Goal: Transaction & Acquisition: Purchase product/service

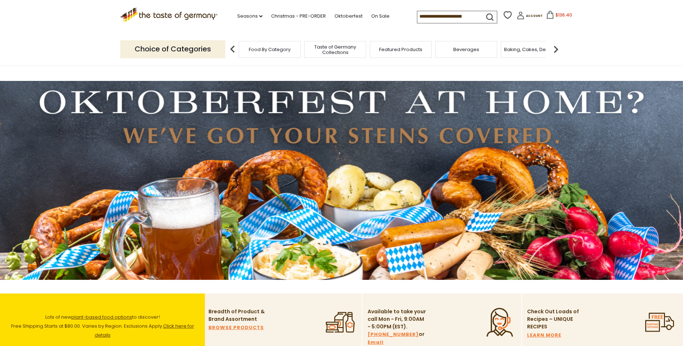
click at [547, 17] on icon at bounding box center [550, 15] width 8 height 8
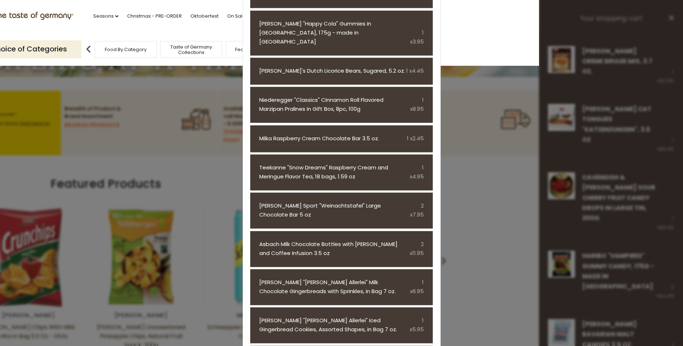
scroll to position [288, 0]
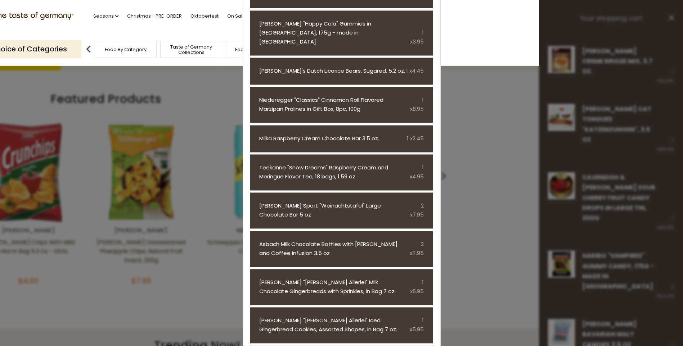
click at [484, 52] on header "Free Shipping Starts at $80.00. Varies by Region. Exclusions Apply. Click here …" at bounding box center [197, 33] width 683 height 66
click at [494, 22] on section ".st0{fill:#EDD300;} .st1{fill:#D33E21;} .st0{fill:#EDD300;} .st1{fill:#D33E21;}…" at bounding box center [197, 16] width 683 height 33
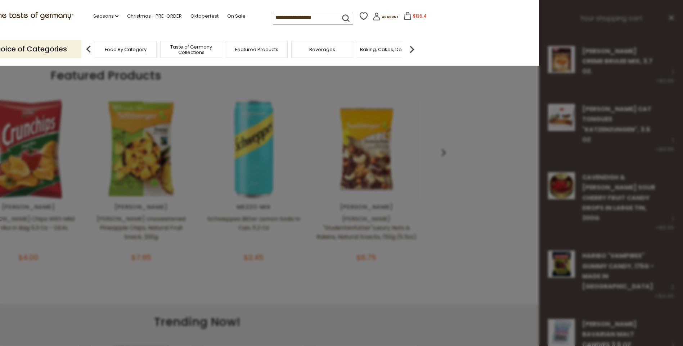
scroll to position [324, 0]
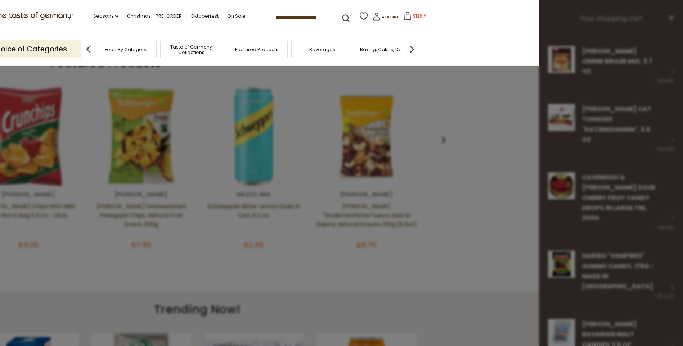
click at [600, 81] on div at bounding box center [341, 173] width 683 height 346
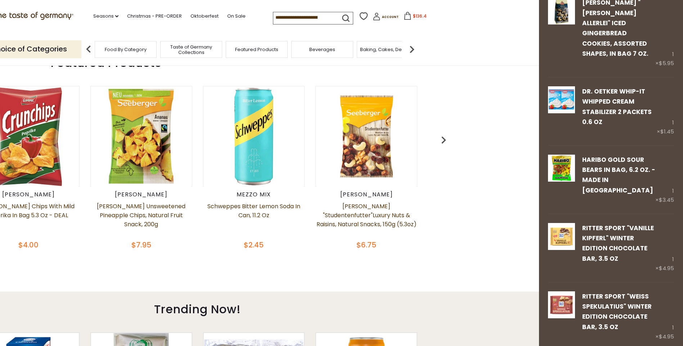
scroll to position [1137, 0]
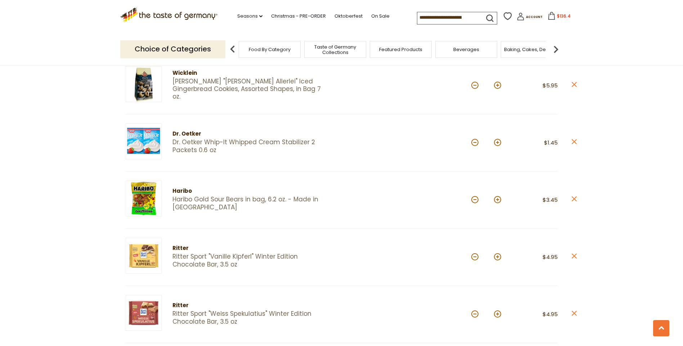
scroll to position [1080, 0]
